Goal: Information Seeking & Learning: Learn about a topic

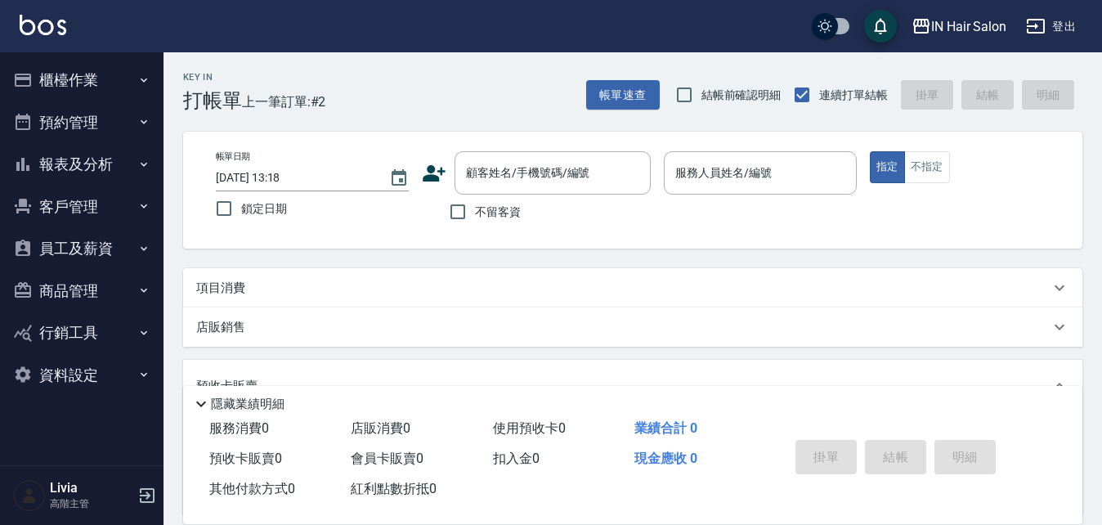
scroll to position [263, 0]
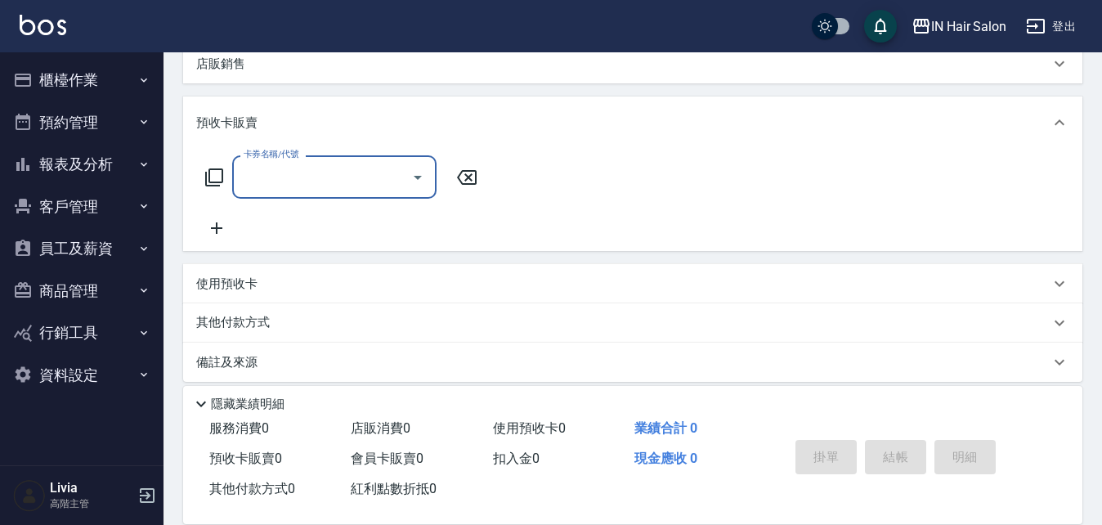
click at [103, 157] on button "報表及分析" at bounding box center [82, 164] width 150 height 42
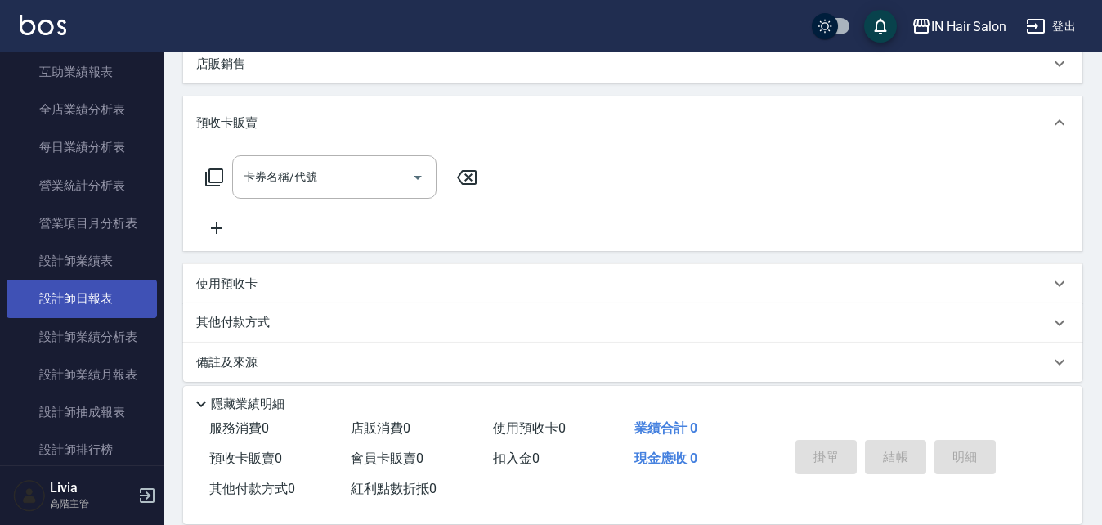
scroll to position [572, 0]
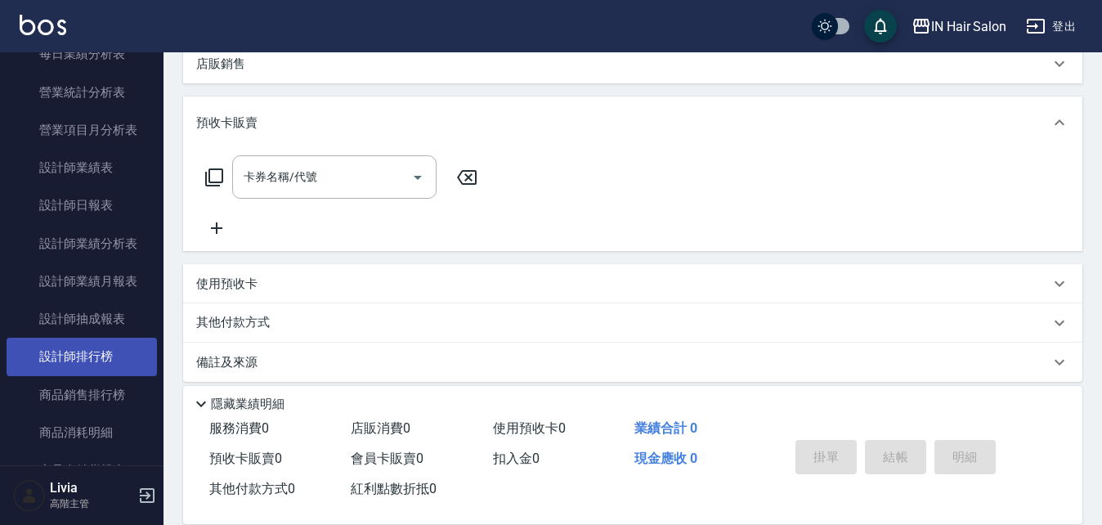
click at [115, 352] on link "設計師排行榜" at bounding box center [82, 357] width 150 height 38
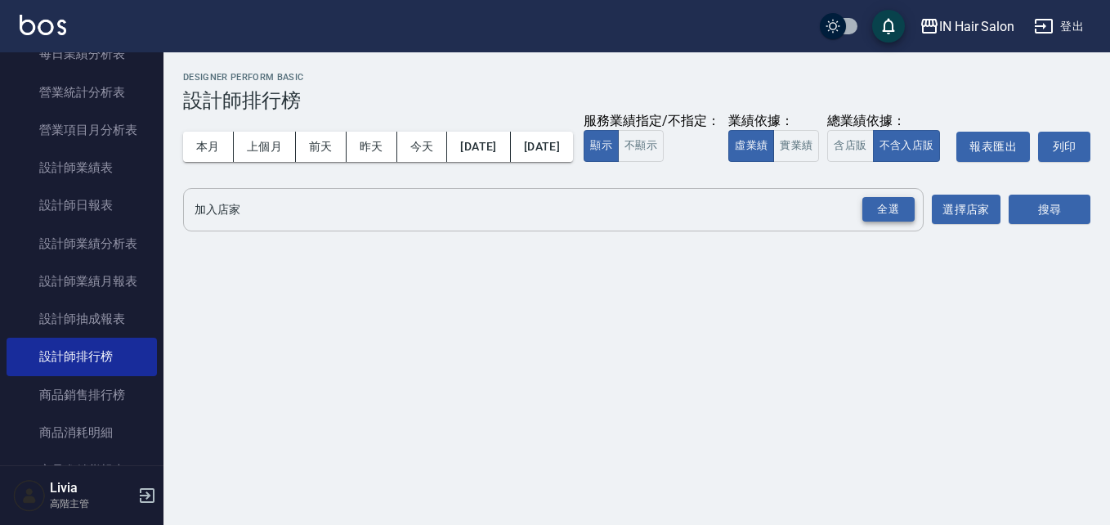
click at [875, 222] on div "全選" at bounding box center [888, 209] width 52 height 25
click at [959, 226] on button "選擇店家" at bounding box center [966, 210] width 69 height 30
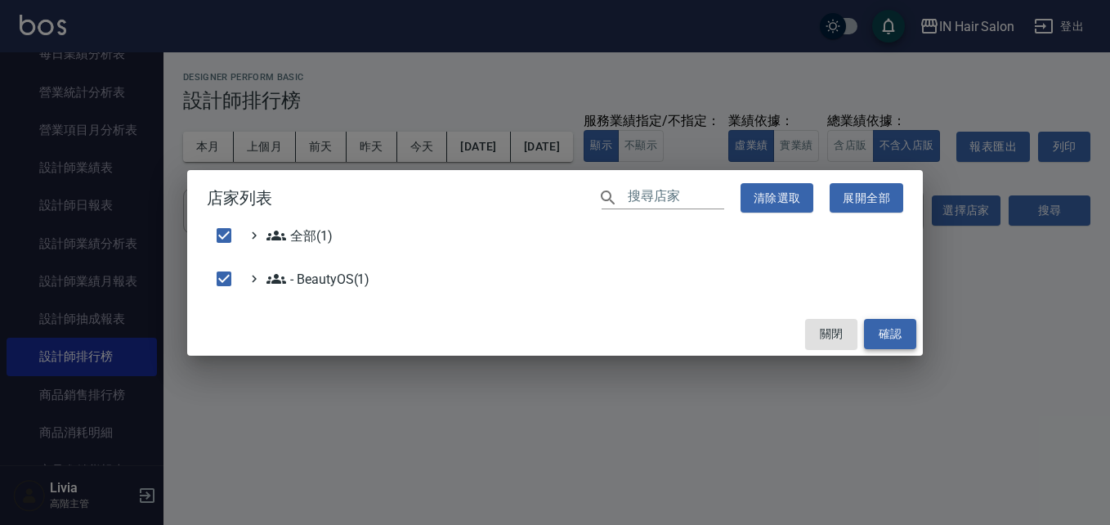
click at [906, 336] on button "確認" at bounding box center [890, 334] width 52 height 30
checkbox input "false"
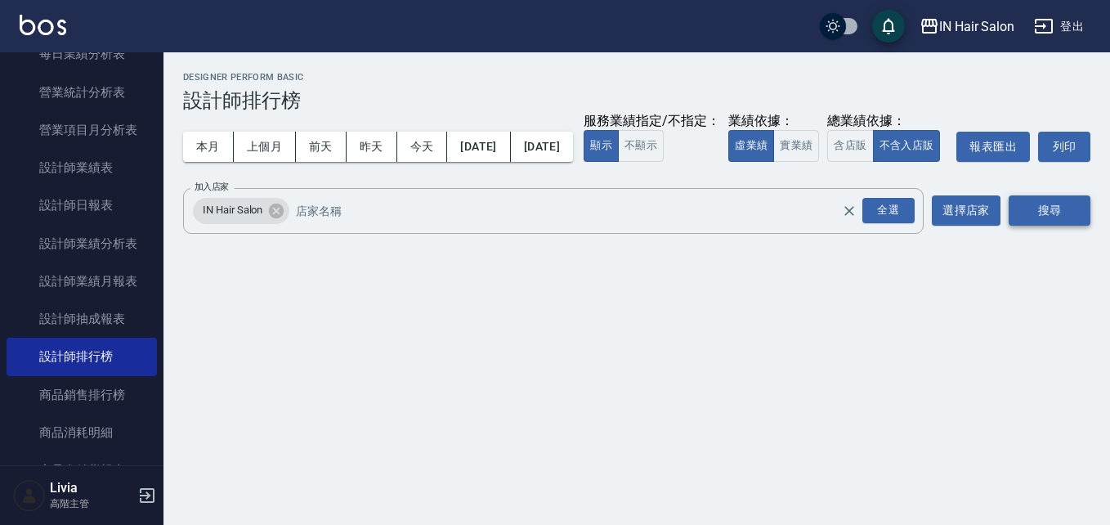
click at [1038, 226] on button "搜尋" at bounding box center [1049, 210] width 82 height 30
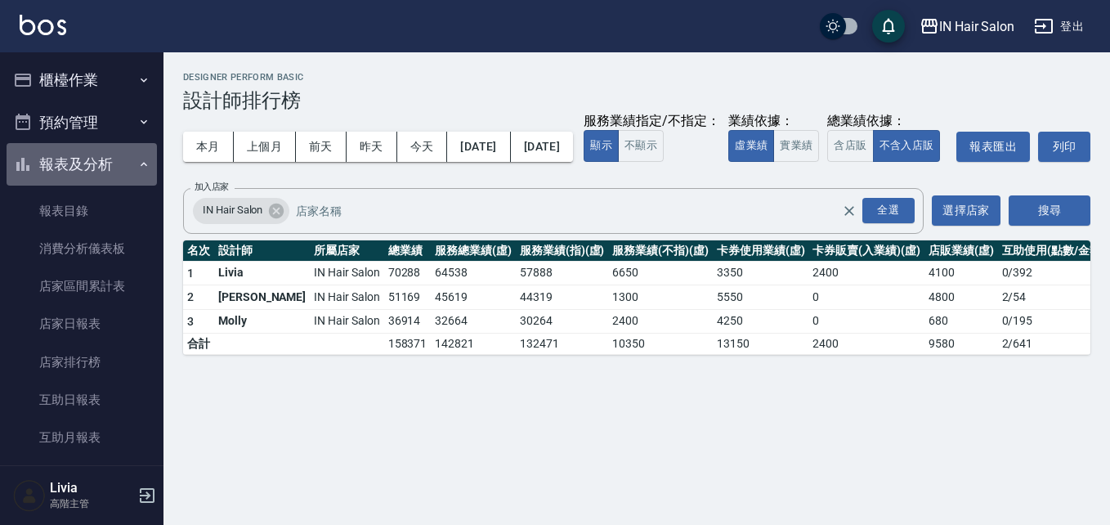
click at [114, 158] on button "報表及分析" at bounding box center [82, 164] width 150 height 42
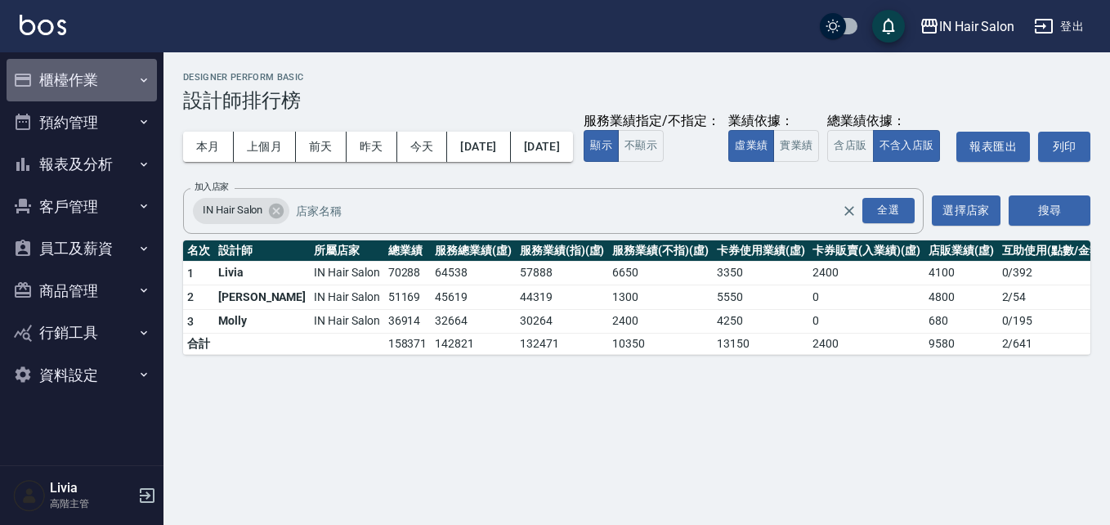
click at [81, 72] on button "櫃檯作業" at bounding box center [82, 80] width 150 height 42
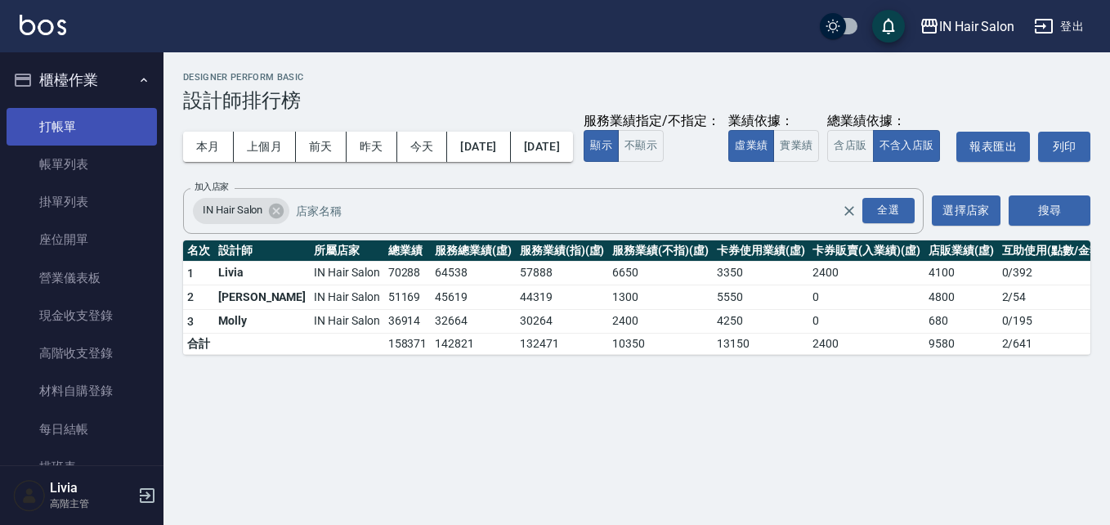
click at [86, 119] on link "打帳單" at bounding box center [82, 127] width 150 height 38
